Goal: Information Seeking & Learning: Find specific fact

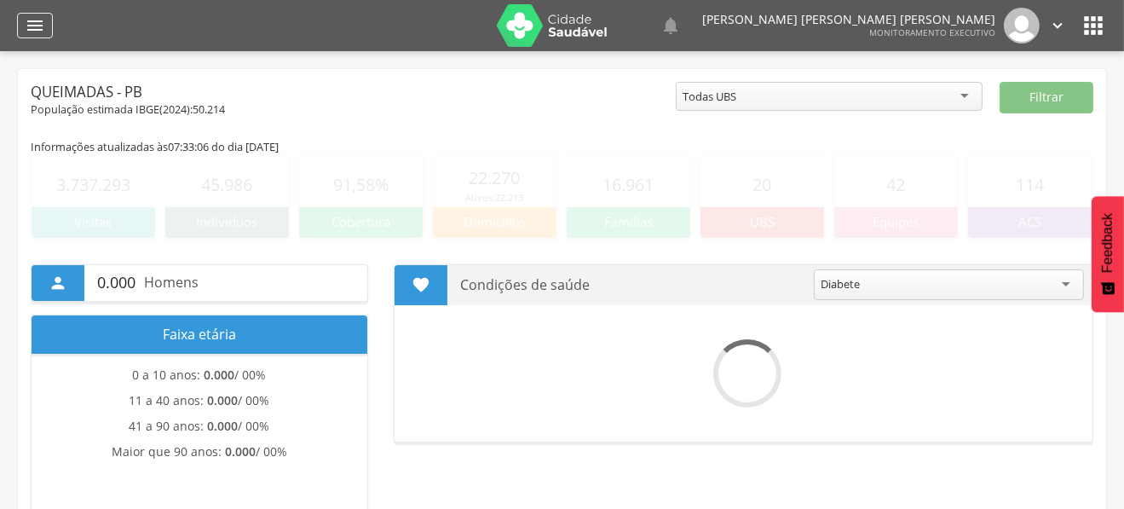
click at [47, 24] on div "" at bounding box center [35, 26] width 36 height 26
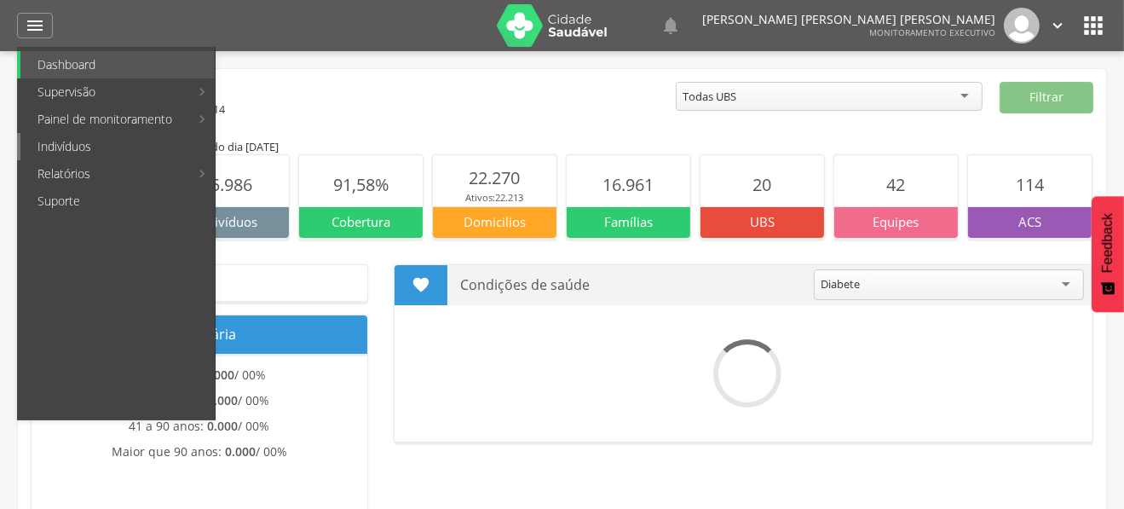
click at [83, 136] on link "Indivíduos" at bounding box center [117, 146] width 194 height 27
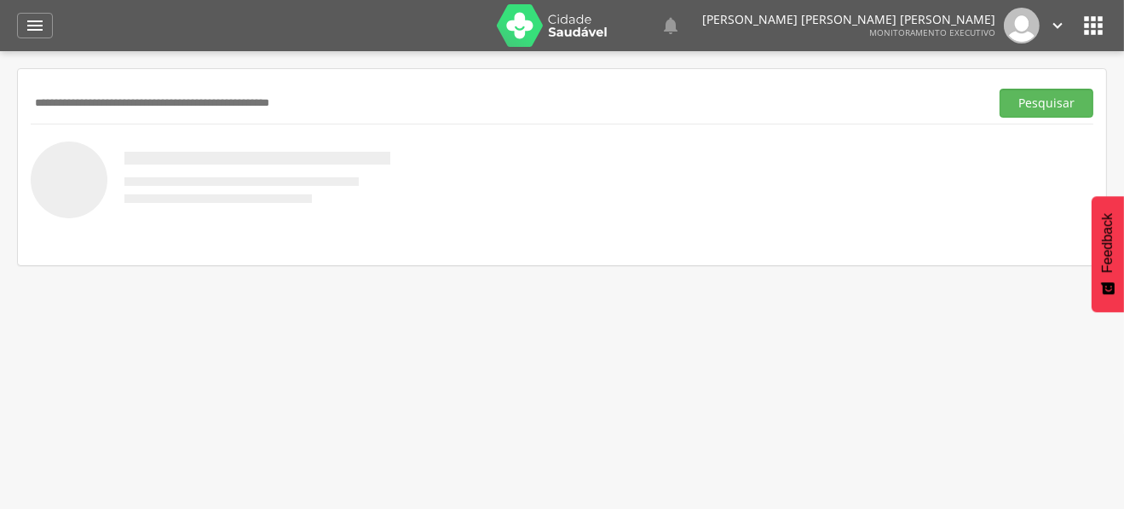
click at [220, 110] on input "text" at bounding box center [507, 103] width 952 height 29
click at [1000, 89] on button "Pesquisar" at bounding box center [1047, 103] width 94 height 29
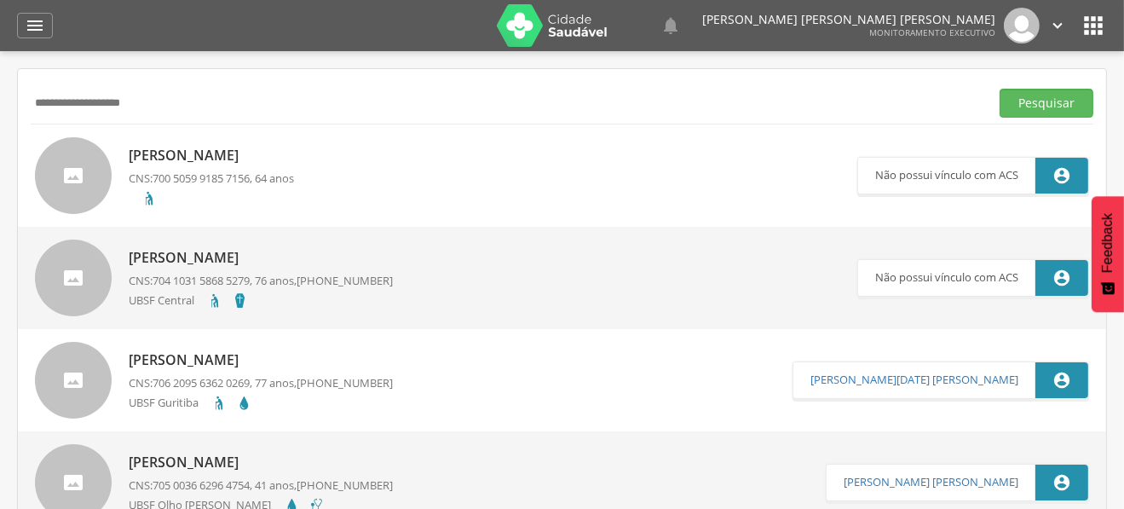
click at [115, 106] on input "**********" at bounding box center [507, 103] width 952 height 29
paste input "text"
type input "**********"
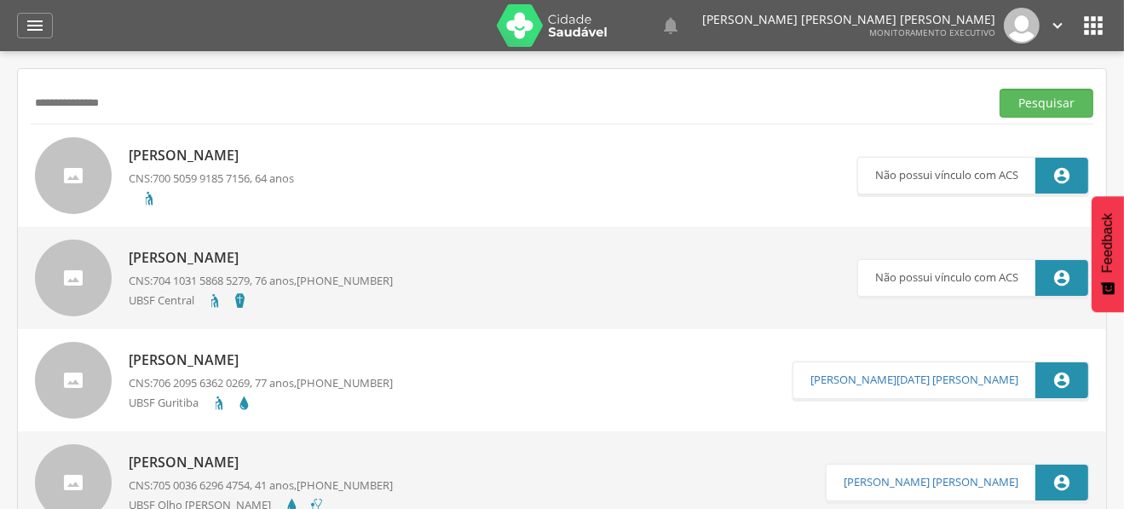
click at [1000, 89] on button "Pesquisar" at bounding box center [1047, 103] width 94 height 29
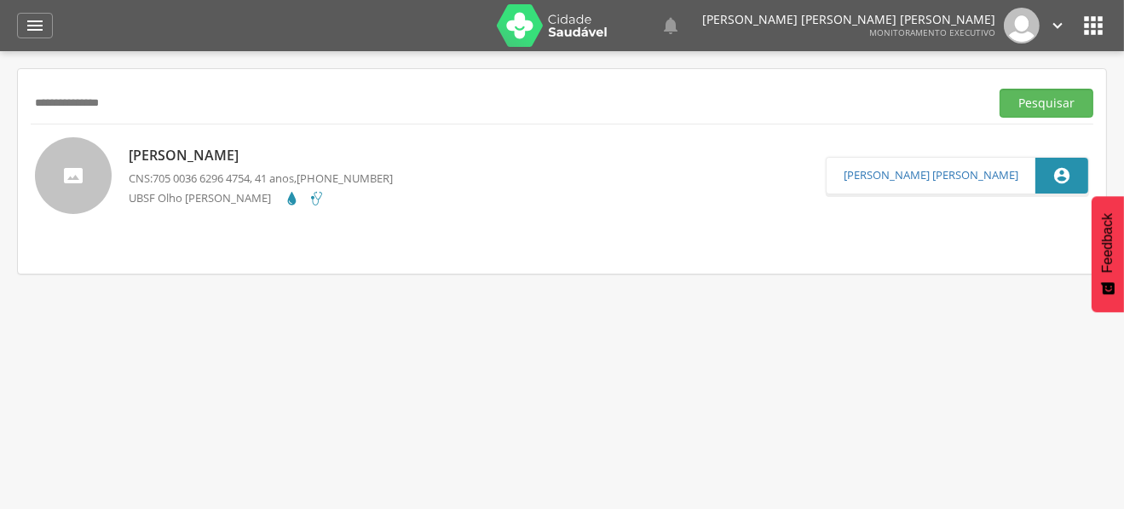
click at [205, 158] on p "[PERSON_NAME]" at bounding box center [261, 156] width 264 height 20
type input "**********"
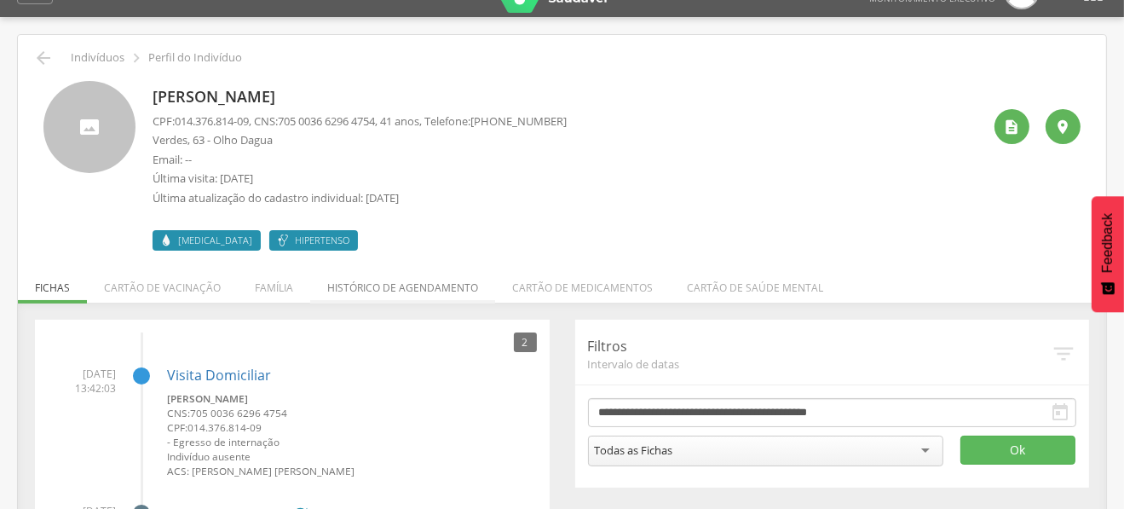
scroll to position [50, 0]
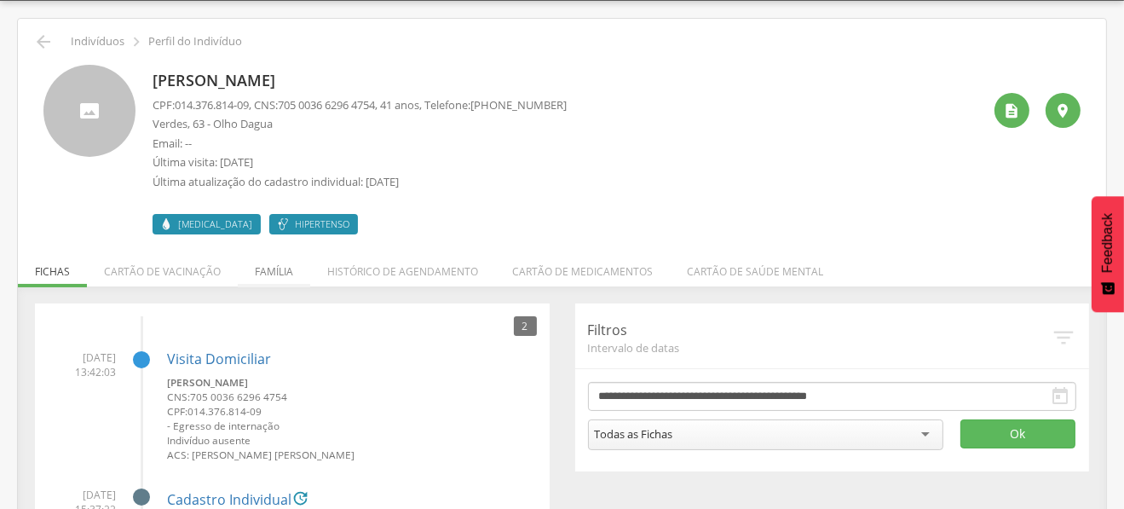
click at [285, 268] on li "Família" at bounding box center [274, 267] width 72 height 40
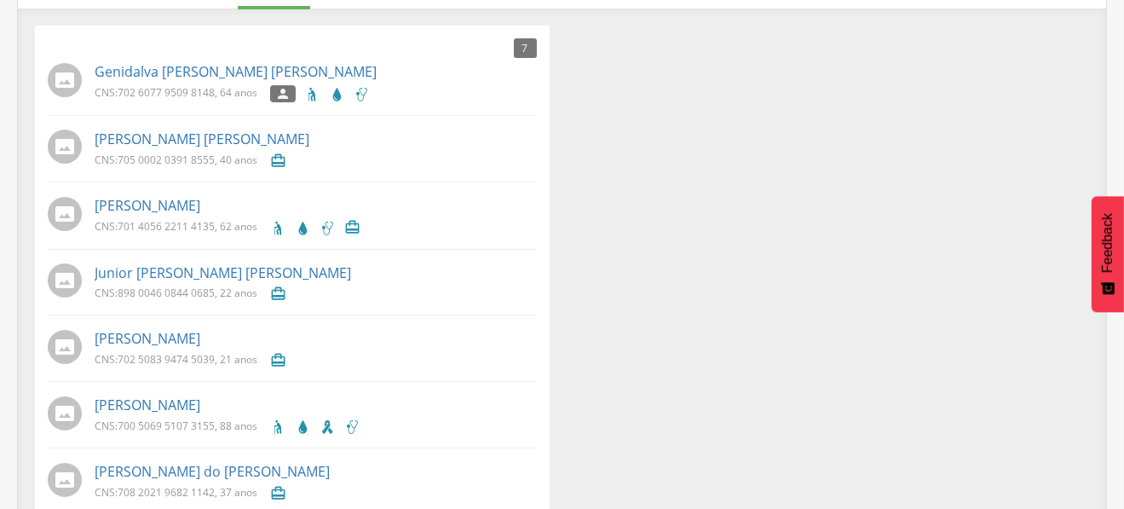
scroll to position [358, 0]
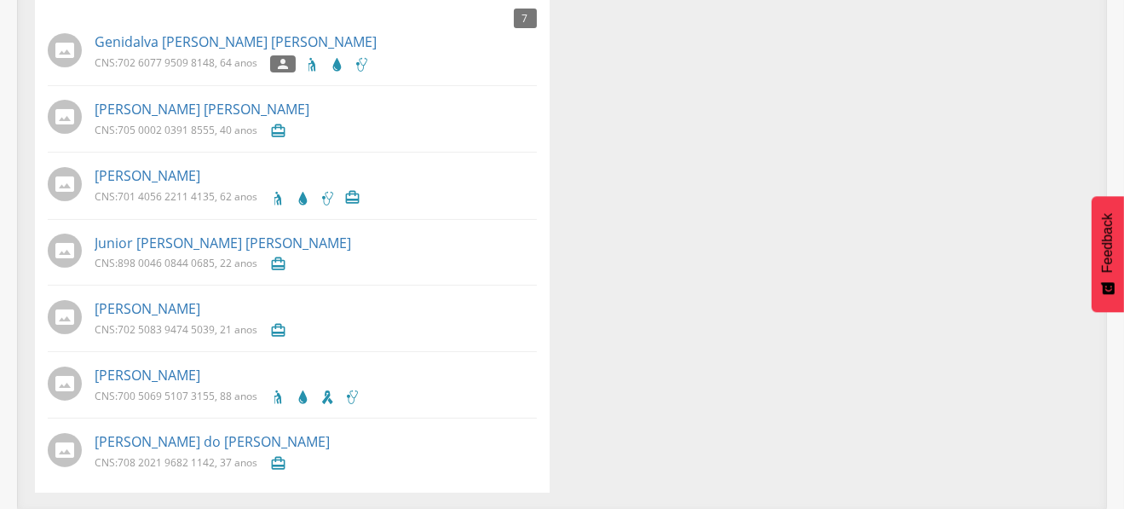
click at [660, 309] on div "7 Nenhum outro membro da família cadastrado. Genidalva de Souza Frazão CNS: 702…" at bounding box center [562, 244] width 1080 height 497
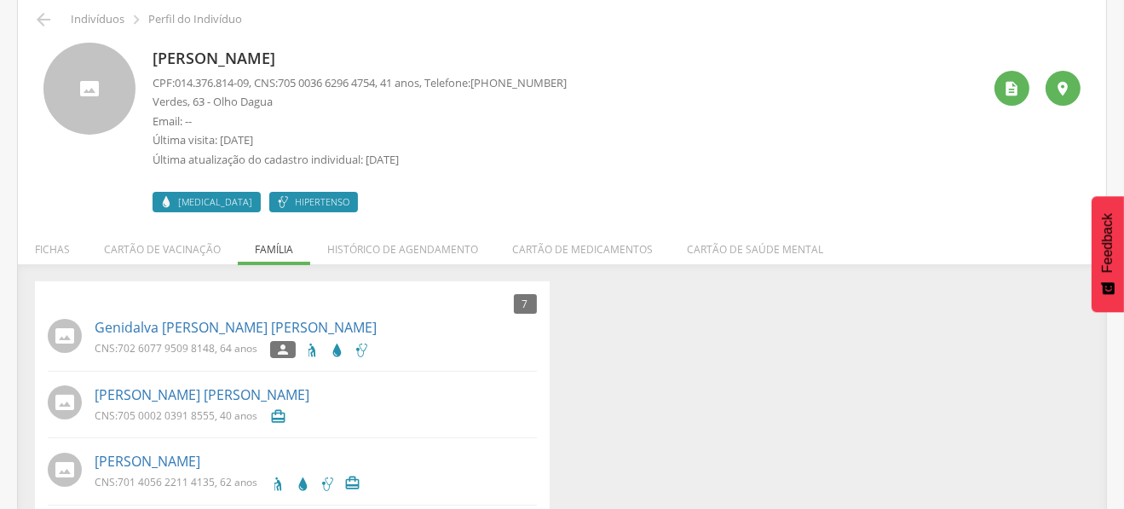
scroll to position [102, 0]
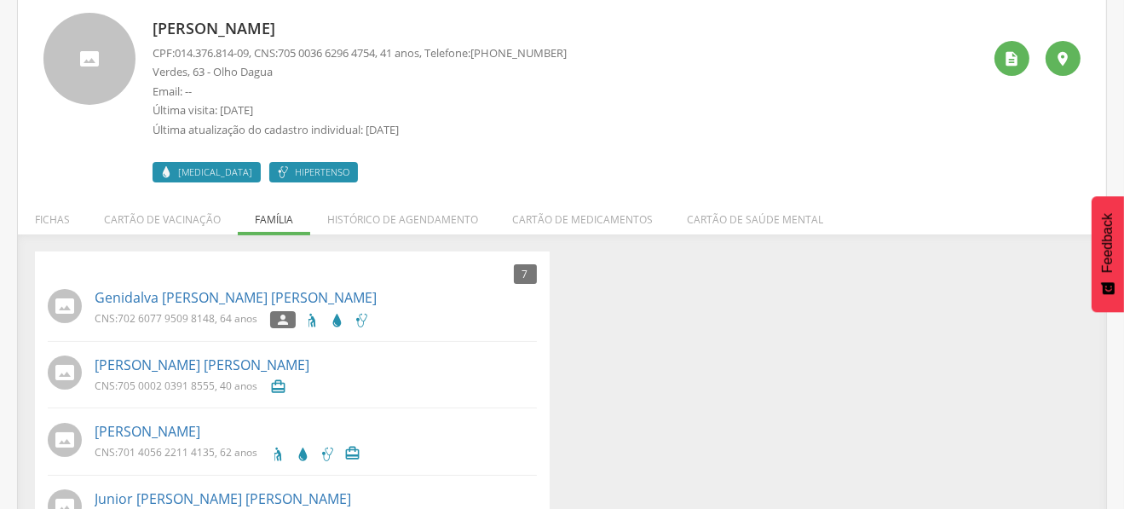
click at [696, 341] on div "7 Nenhum outro membro da família cadastrado. Genidalva de Souza Frazão CNS: 702…" at bounding box center [562, 499] width 1080 height 497
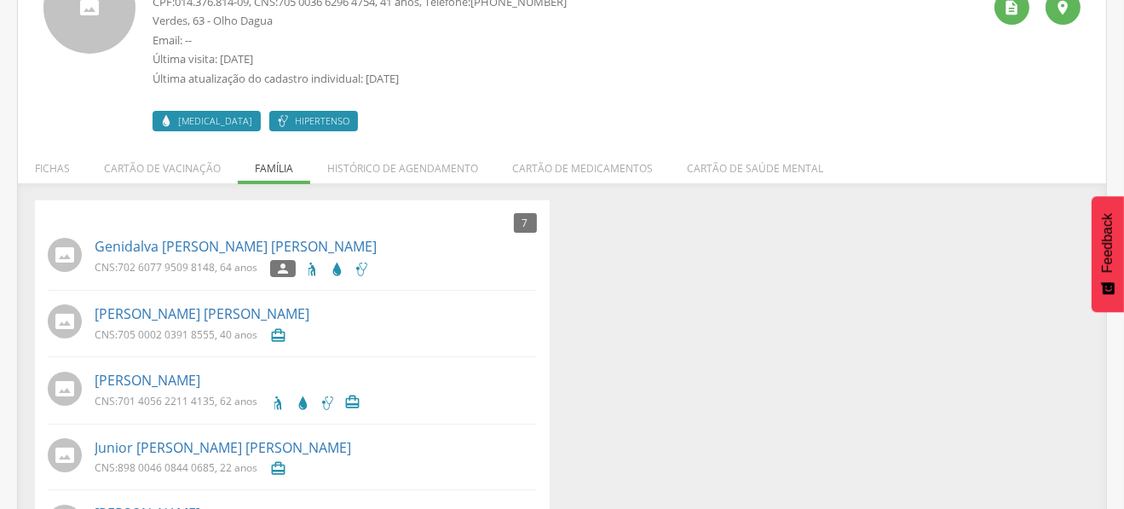
scroll to position [0, 0]
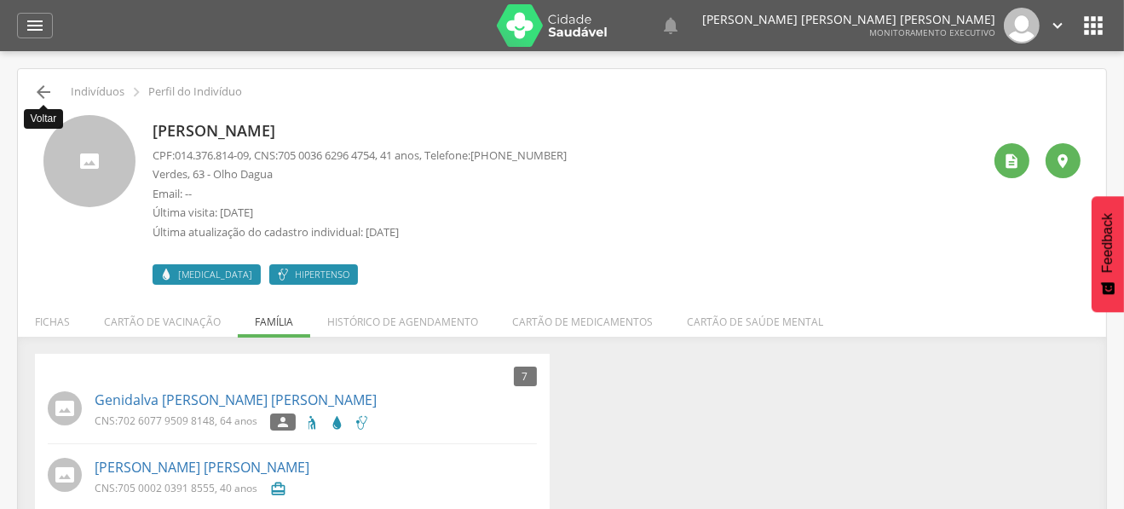
click at [38, 93] on icon "" at bounding box center [43, 92] width 20 height 20
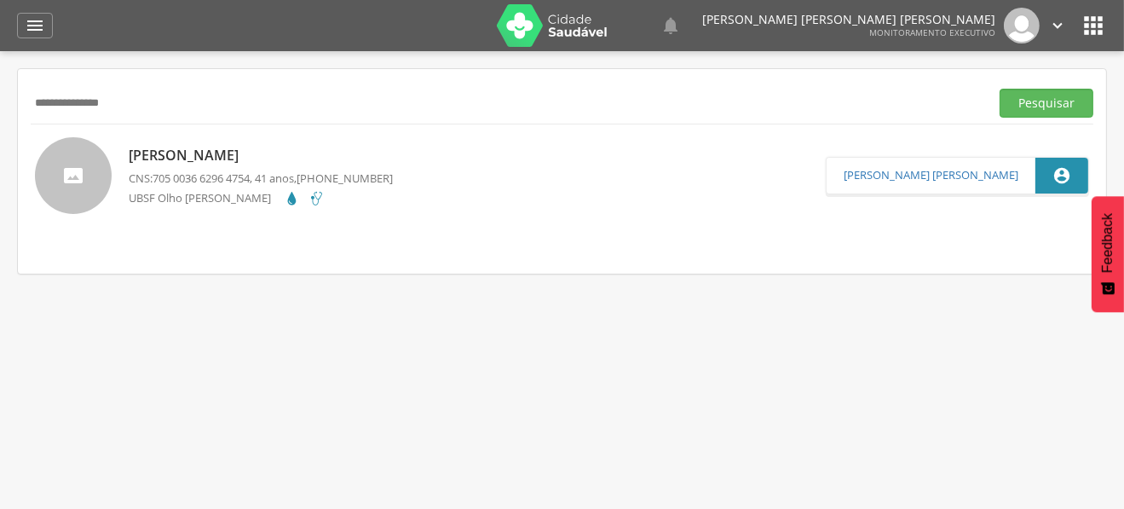
click at [67, 101] on input "**********" at bounding box center [507, 103] width 952 height 29
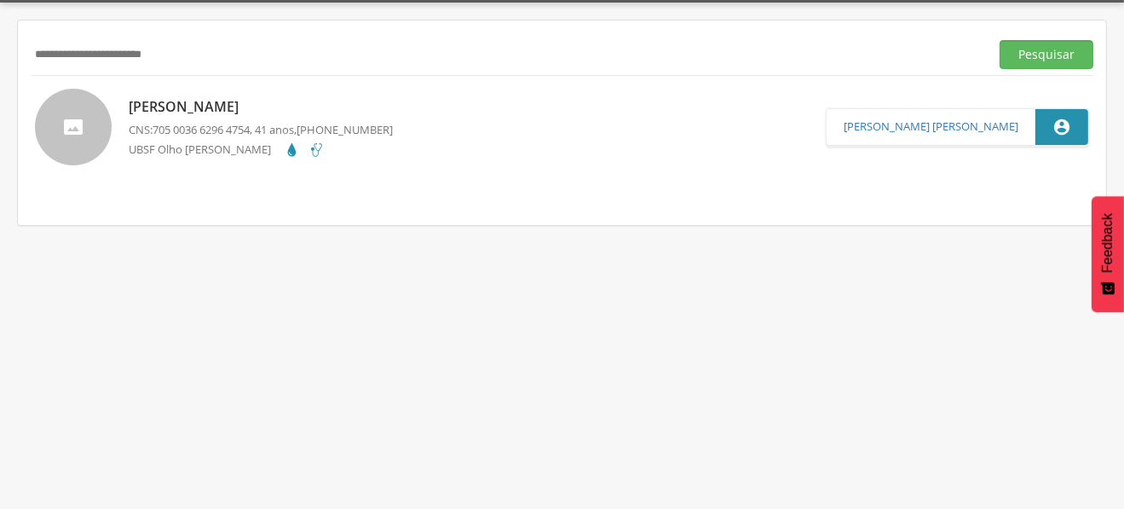
scroll to position [50, 0]
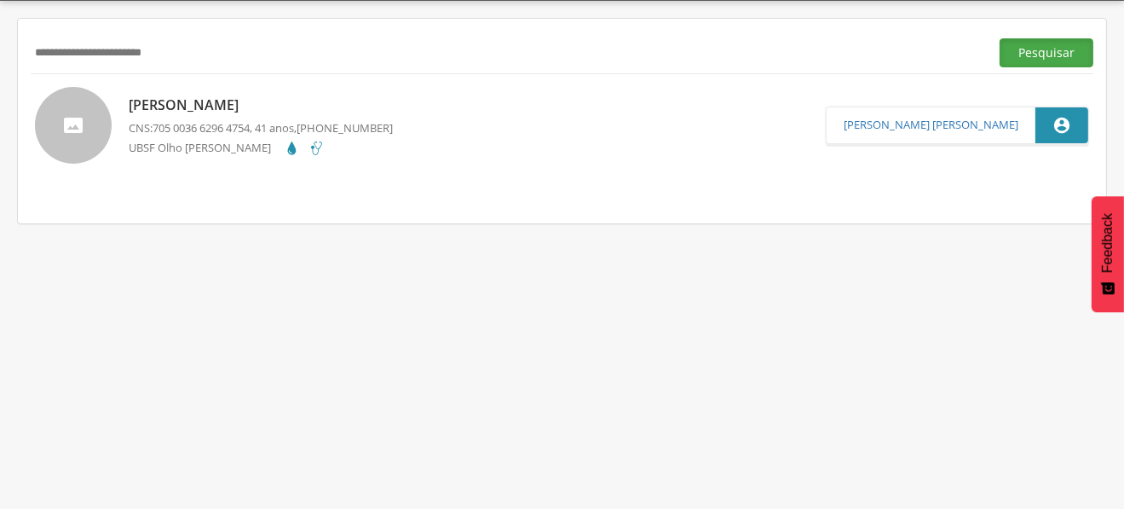
click at [1054, 53] on button "Pesquisar" at bounding box center [1047, 52] width 94 height 29
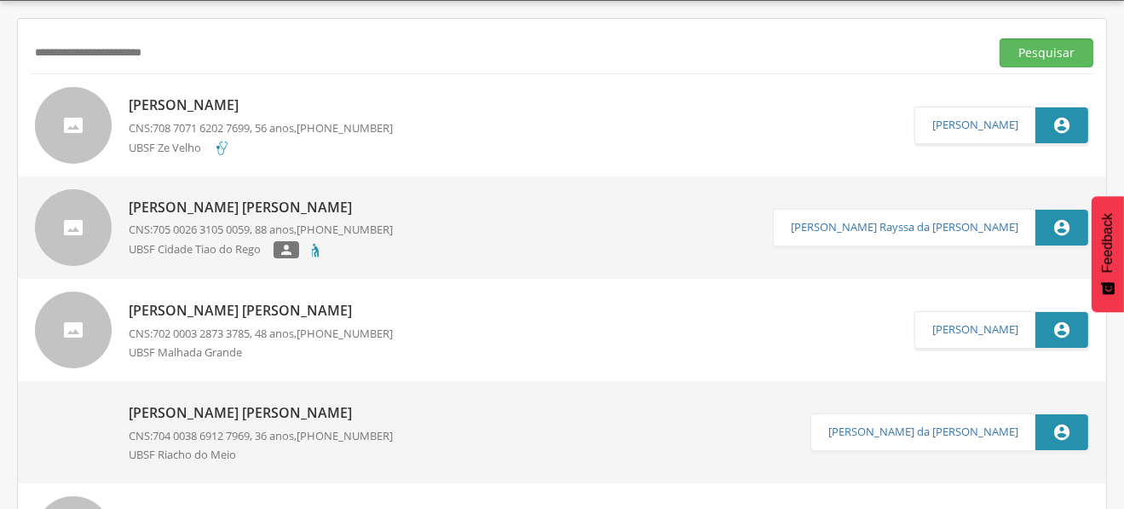
click at [179, 100] on p "Eduardo Lourenço da Silva" at bounding box center [261, 105] width 264 height 20
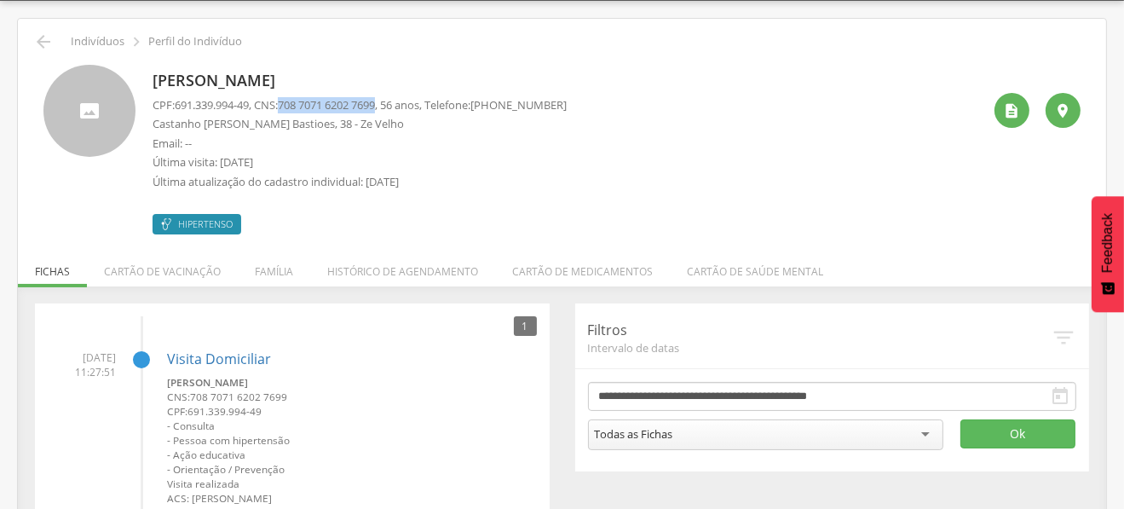
drag, startPoint x: 288, startPoint y: 105, endPoint x: 390, endPoint y: 109, distance: 102.3
click at [390, 109] on p "CPF: 691.339.994-49 , CNS: 708 7071 6202 7699 , 56 anos, Telefone: (83) 99108-4…" at bounding box center [360, 105] width 414 height 16
copy span "708 7071 6202 7699"
click at [45, 32] on icon "" at bounding box center [43, 42] width 20 height 20
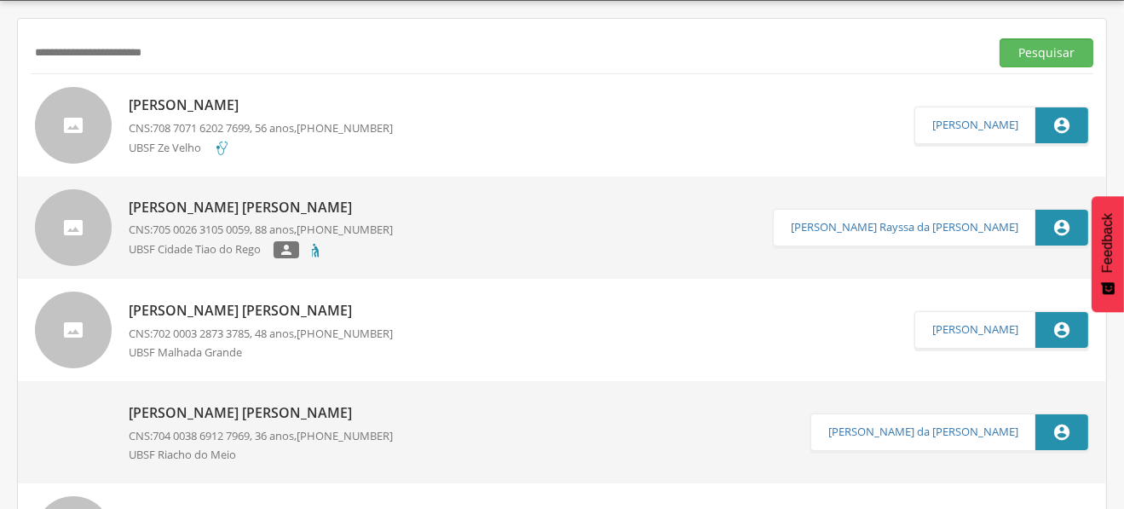
click at [49, 45] on input "**********" at bounding box center [507, 52] width 952 height 29
paste input "text"
type input "**********"
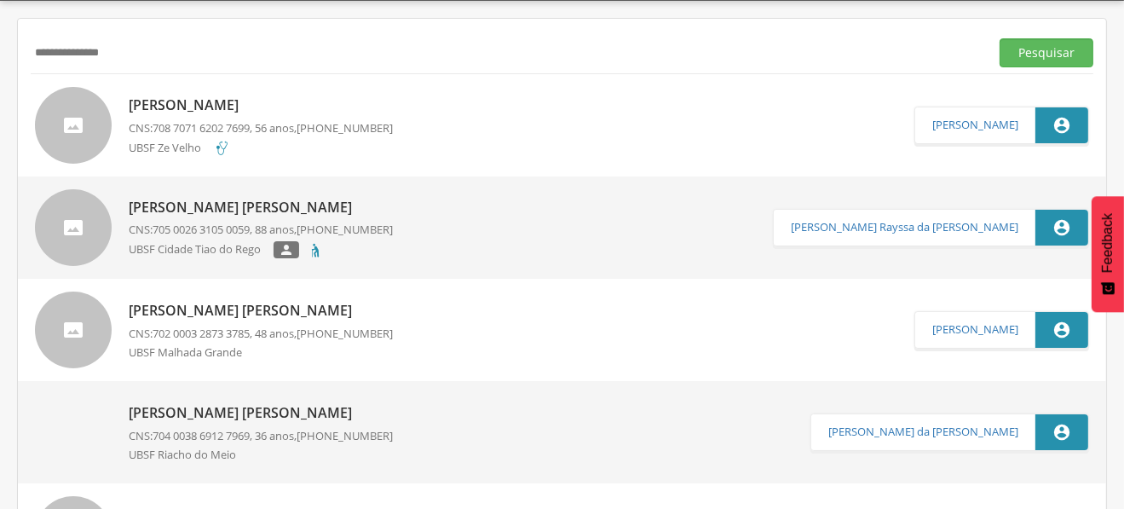
click at [1000, 38] on button "Pesquisar" at bounding box center [1047, 52] width 94 height 29
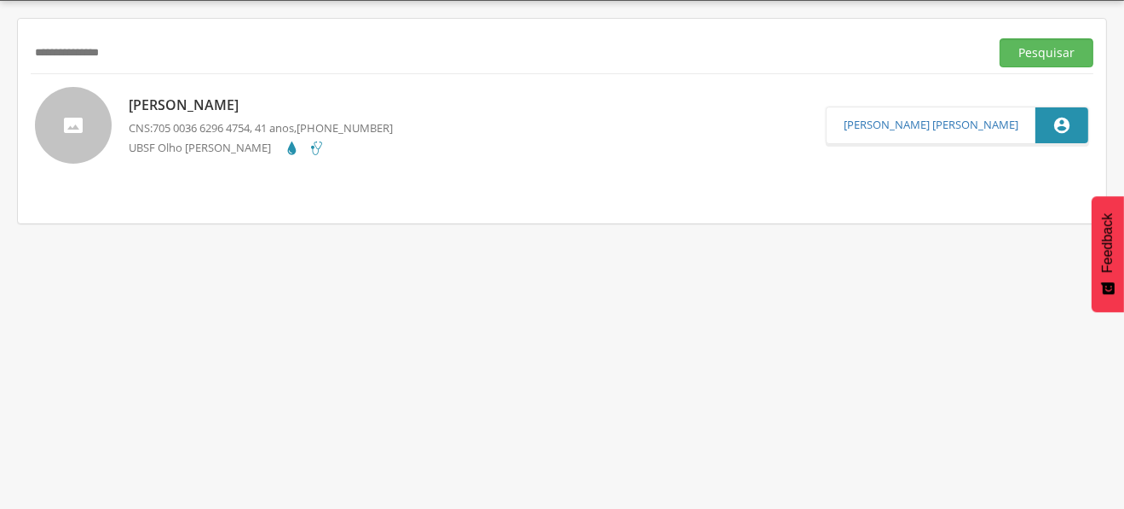
click at [207, 101] on p "[PERSON_NAME]" at bounding box center [261, 105] width 264 height 20
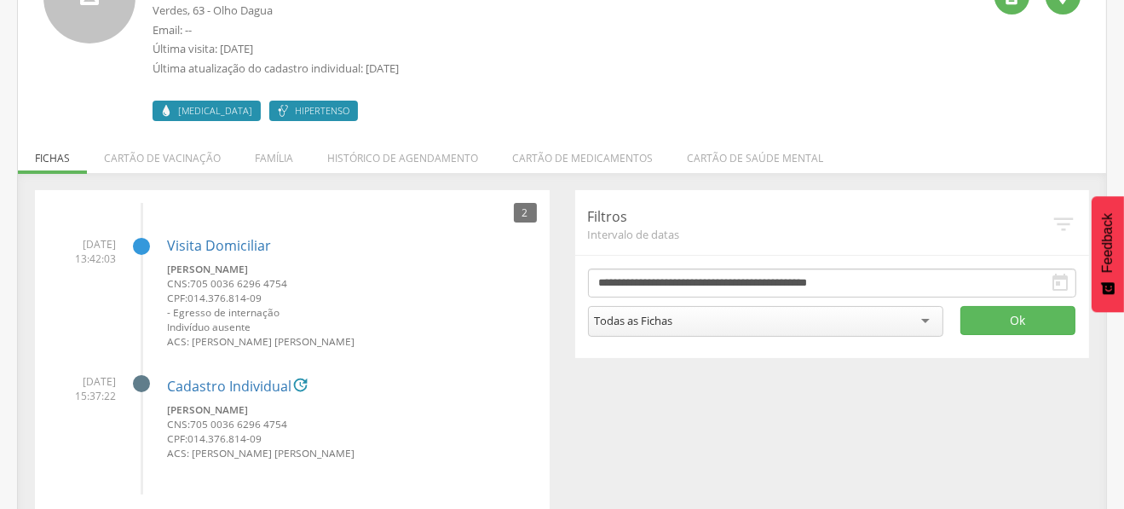
scroll to position [187, 0]
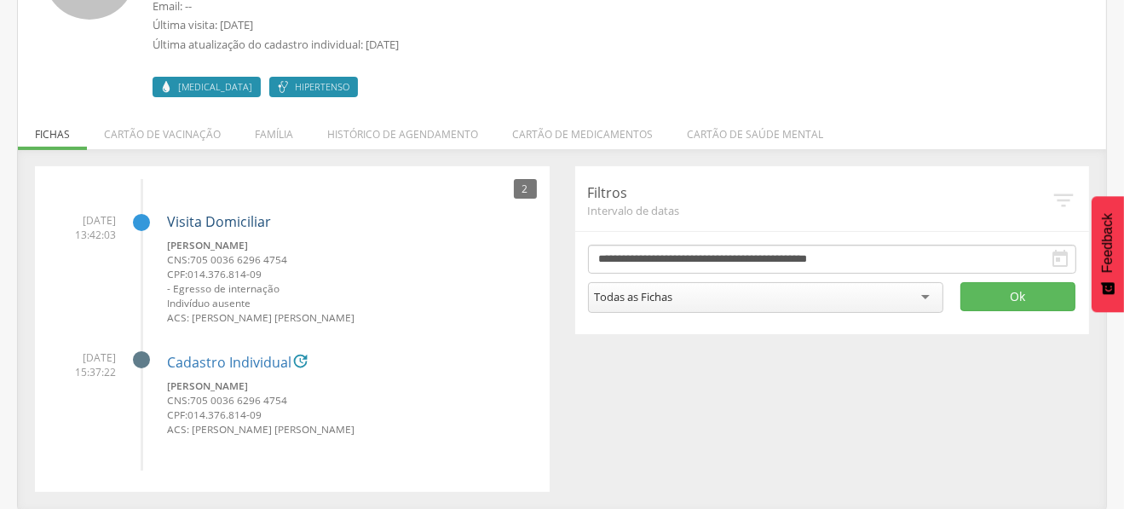
click at [213, 225] on link "Visita Domiciliar" at bounding box center [219, 221] width 104 height 19
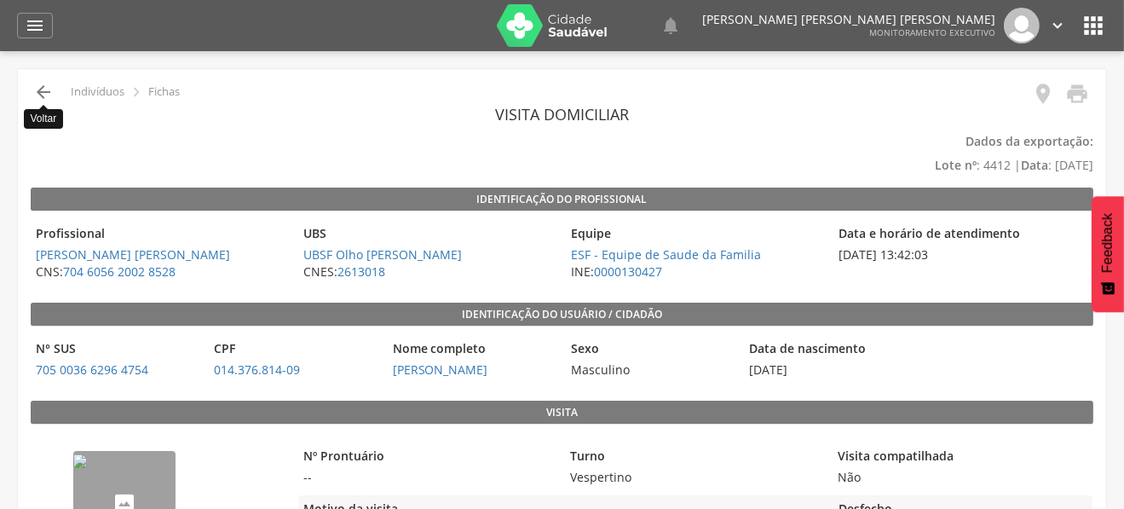
click at [50, 91] on icon "" at bounding box center [43, 92] width 20 height 20
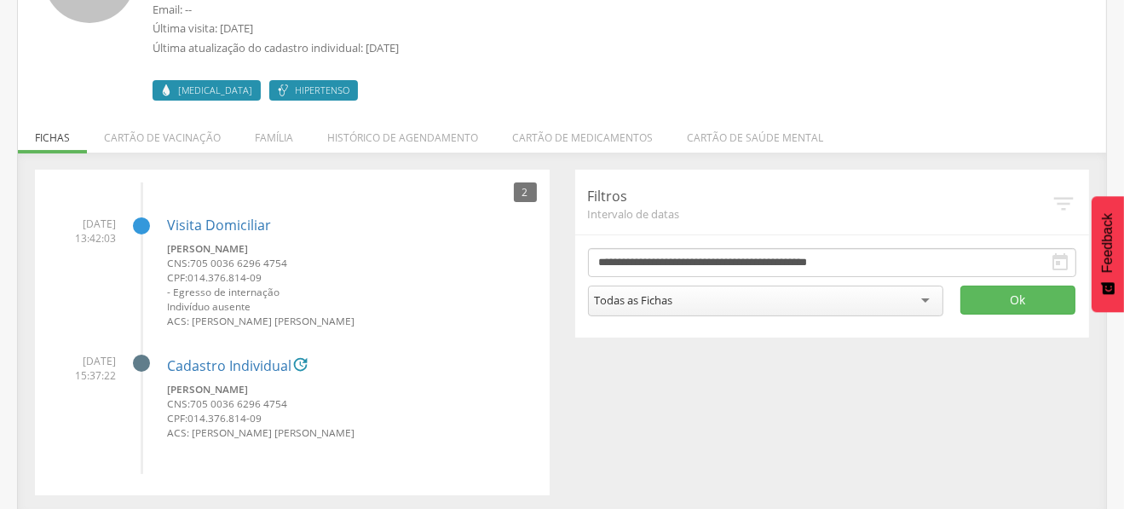
scroll to position [187, 0]
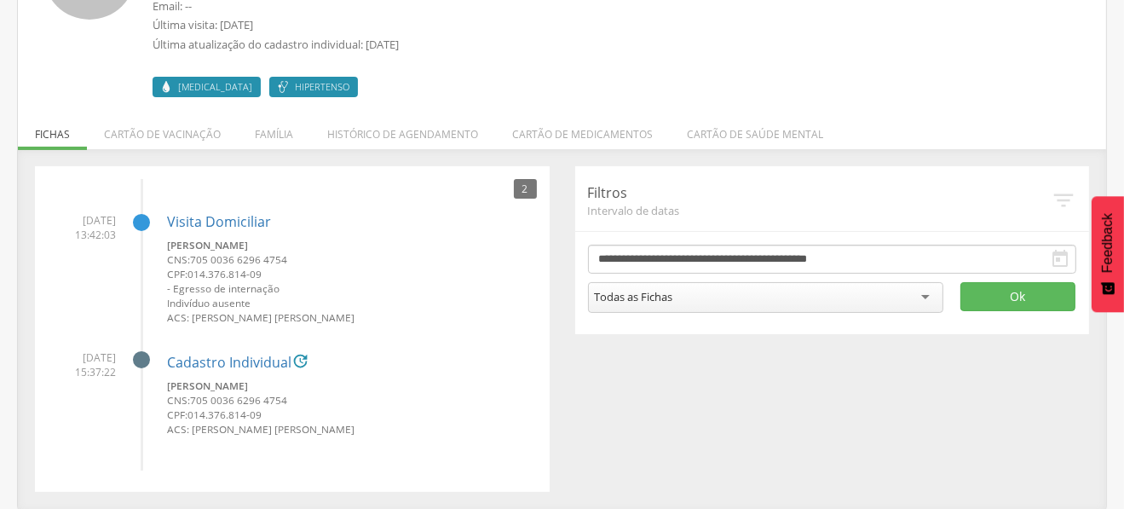
drag, startPoint x: 174, startPoint y: 289, endPoint x: 275, endPoint y: 295, distance: 101.6
click at [275, 295] on div "José Manoel da Silva CNS: 705 0036 6296 4754 CPF: 014.376.814-09 - Egresso de i…" at bounding box center [352, 281] width 370 height 87
copy small "Egresso de internação"
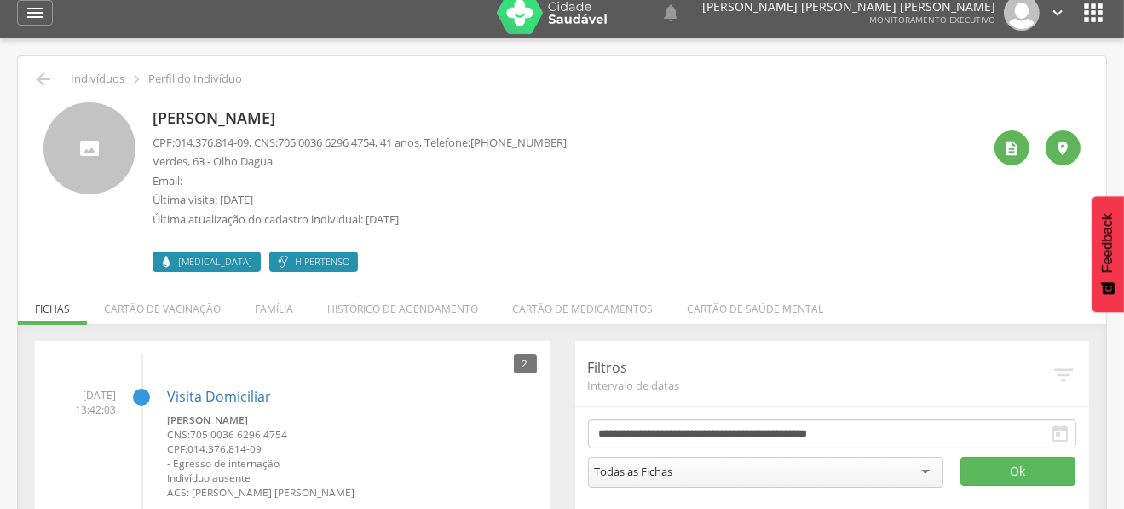
scroll to position [0, 0]
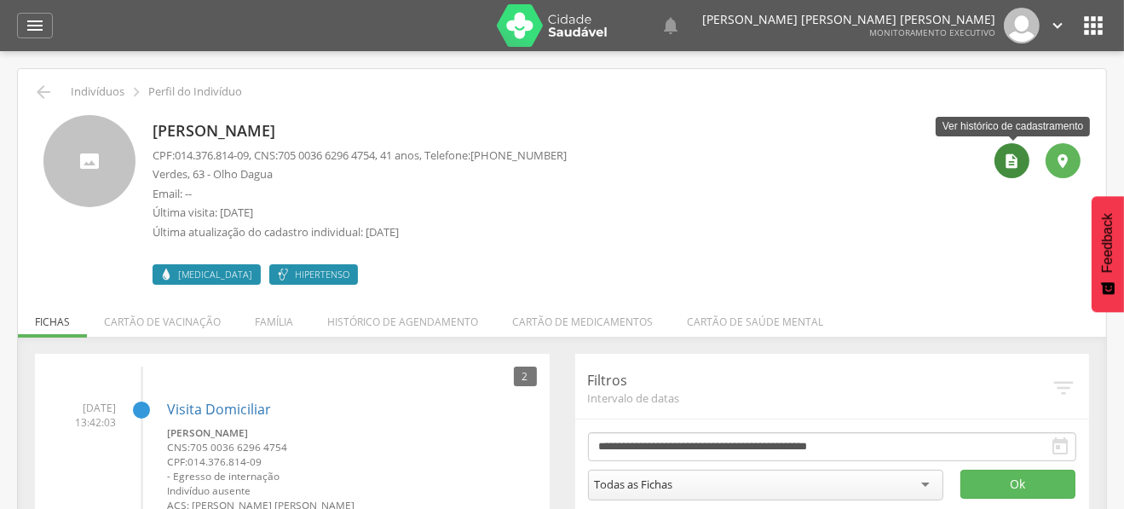
click at [1008, 153] on icon "" at bounding box center [1012, 161] width 17 height 17
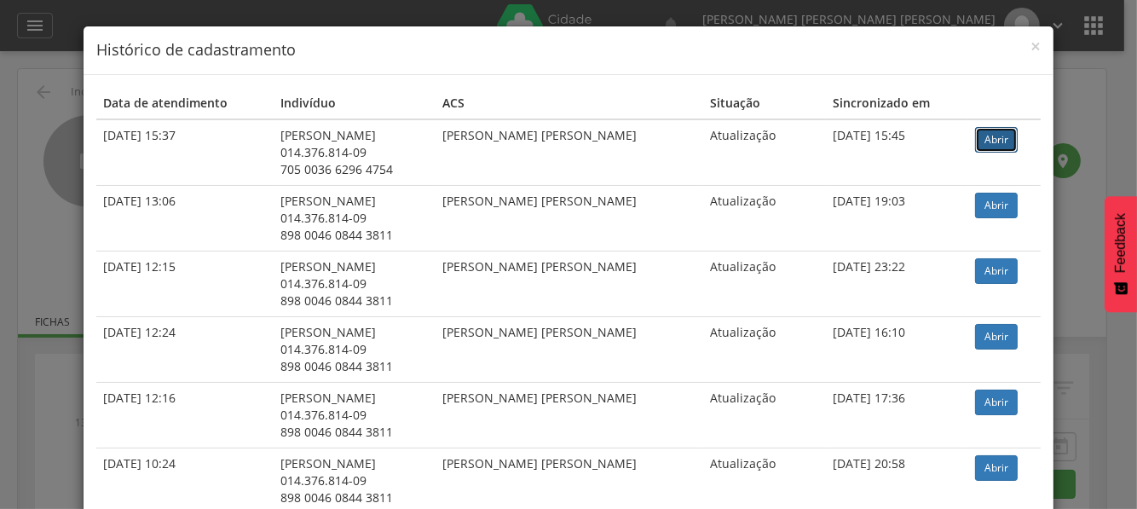
click at [993, 135] on link "Abrir" at bounding box center [996, 140] width 43 height 26
click at [1052, 60] on div "× Histórico de cadastramento Data de atendimento Indivíduo ACS Situação Sincron…" at bounding box center [568, 254] width 1137 height 509
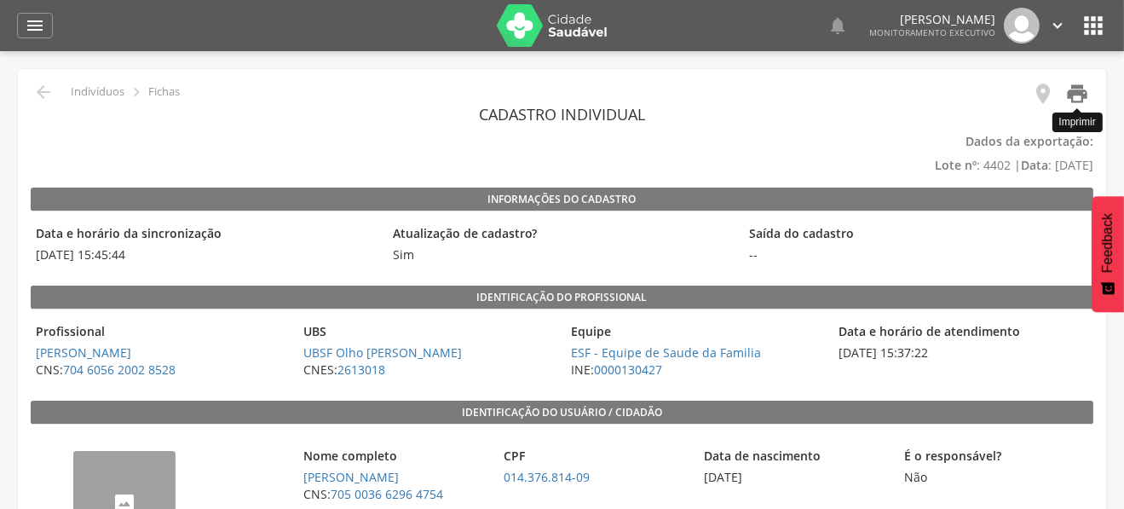
click at [1075, 87] on icon "" at bounding box center [1077, 94] width 24 height 24
